Goal: Information Seeking & Learning: Learn about a topic

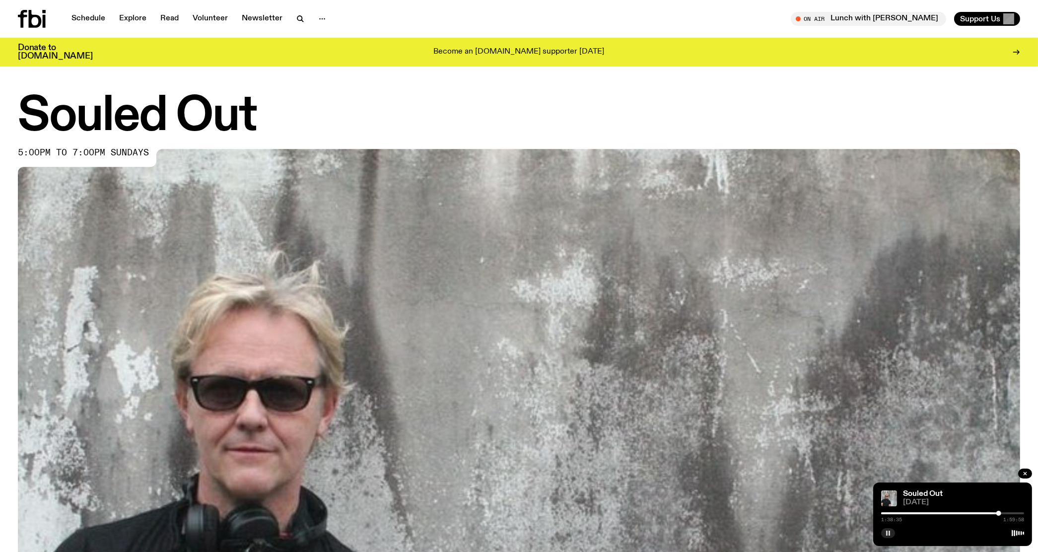
click at [888, 534] on icon "button" at bounding box center [888, 533] width 6 height 6
click at [976, 15] on span "Support Us" at bounding box center [980, 18] width 40 height 9
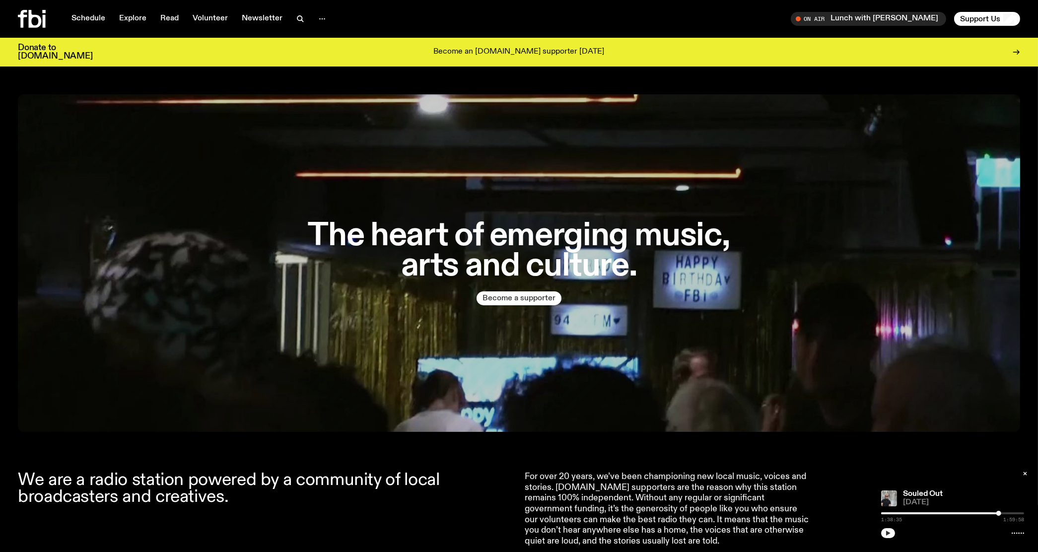
click at [509, 301] on button "Become a supporter" at bounding box center [518, 298] width 85 height 14
click at [88, 17] on link "Schedule" at bounding box center [89, 19] width 46 height 14
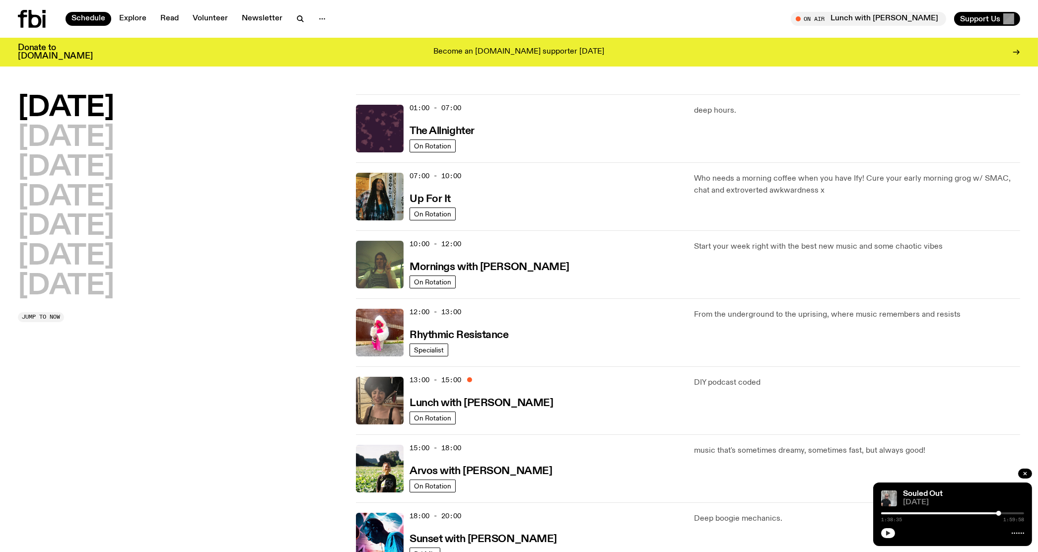
click at [888, 532] on icon "button" at bounding box center [888, 533] width 4 height 5
click at [368, 400] on img at bounding box center [380, 401] width 48 height 48
click at [380, 471] on img at bounding box center [380, 469] width 48 height 48
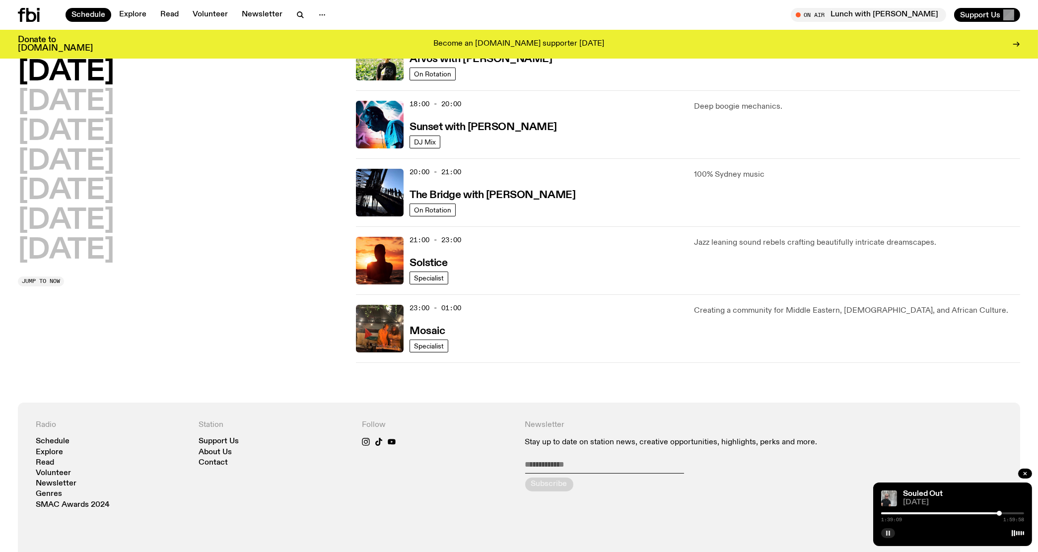
scroll to position [322, 0]
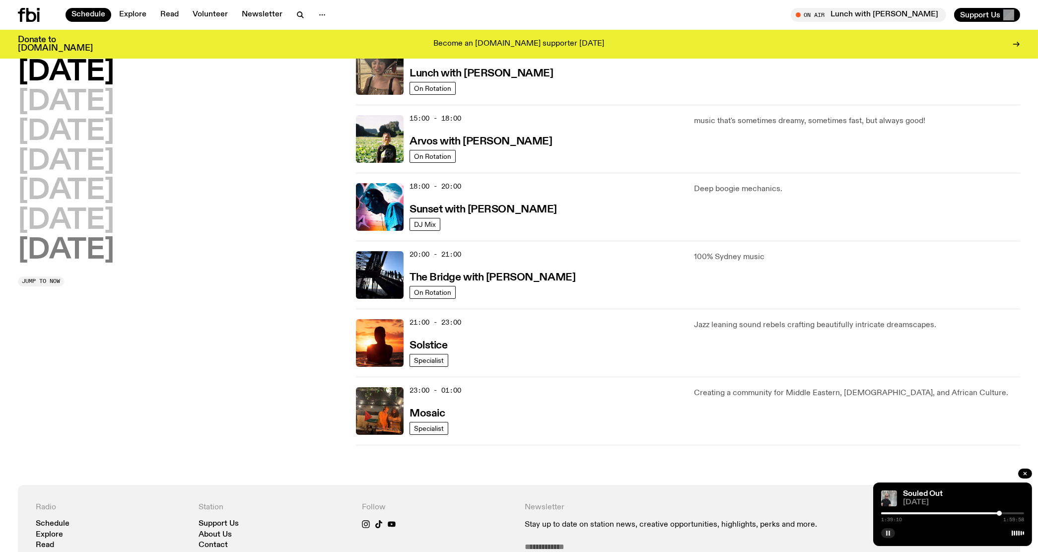
click at [72, 261] on h2 "[DATE]" at bounding box center [66, 251] width 96 height 28
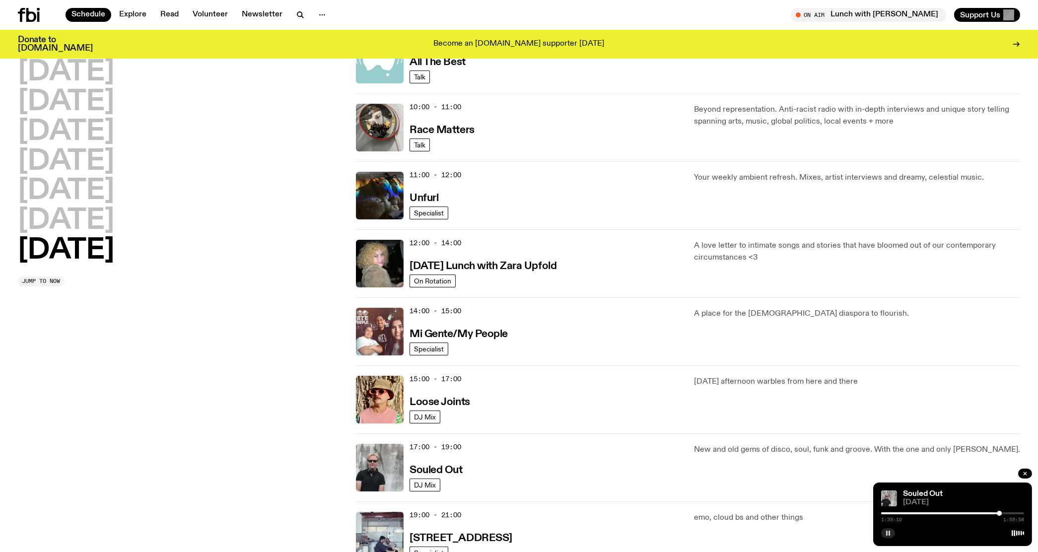
scroll to position [27, 0]
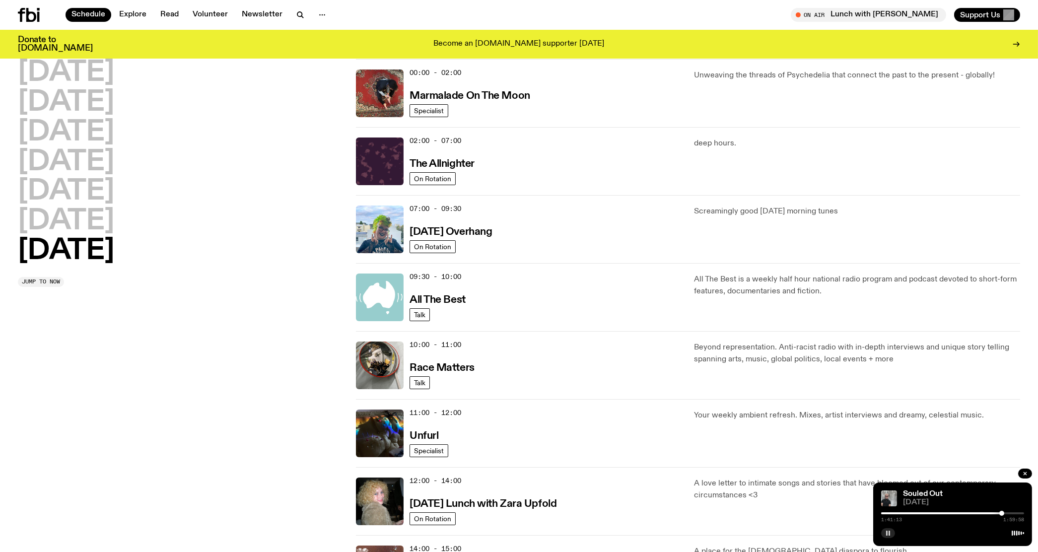
click at [18, 237] on button "[DATE]" at bounding box center [66, 251] width 96 height 28
